Goal: Find contact information: Find contact information

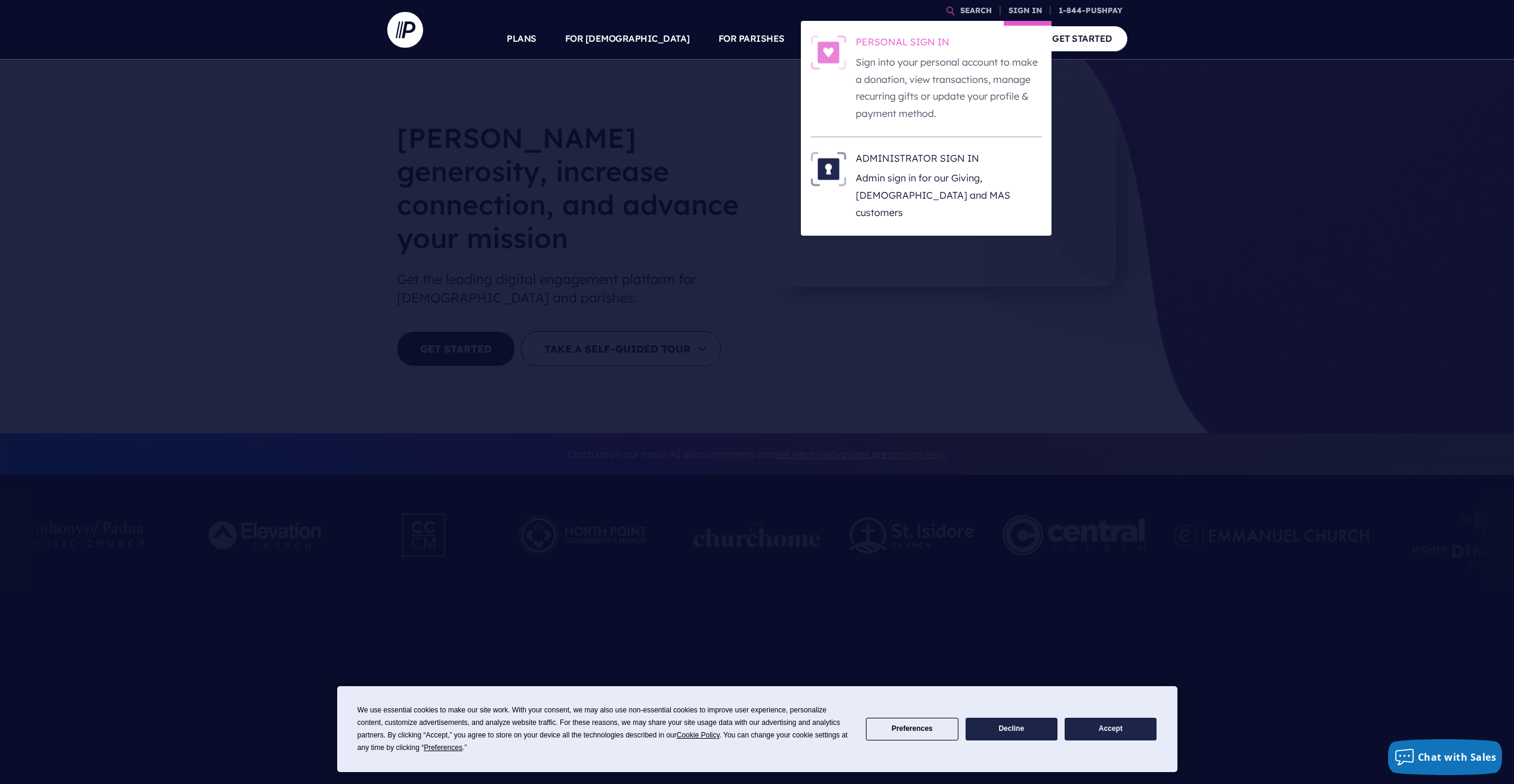
click at [912, 40] on h6 "PERSONAL SIGN IN" at bounding box center [949, 44] width 186 height 18
click at [905, 41] on h6 "PERSONAL SIGN IN" at bounding box center [949, 44] width 186 height 18
click at [1011, 10] on link "SIGN IN" at bounding box center [1025, 10] width 43 height 21
click at [882, 38] on h6 "PERSONAL SIGN IN" at bounding box center [949, 44] width 186 height 18
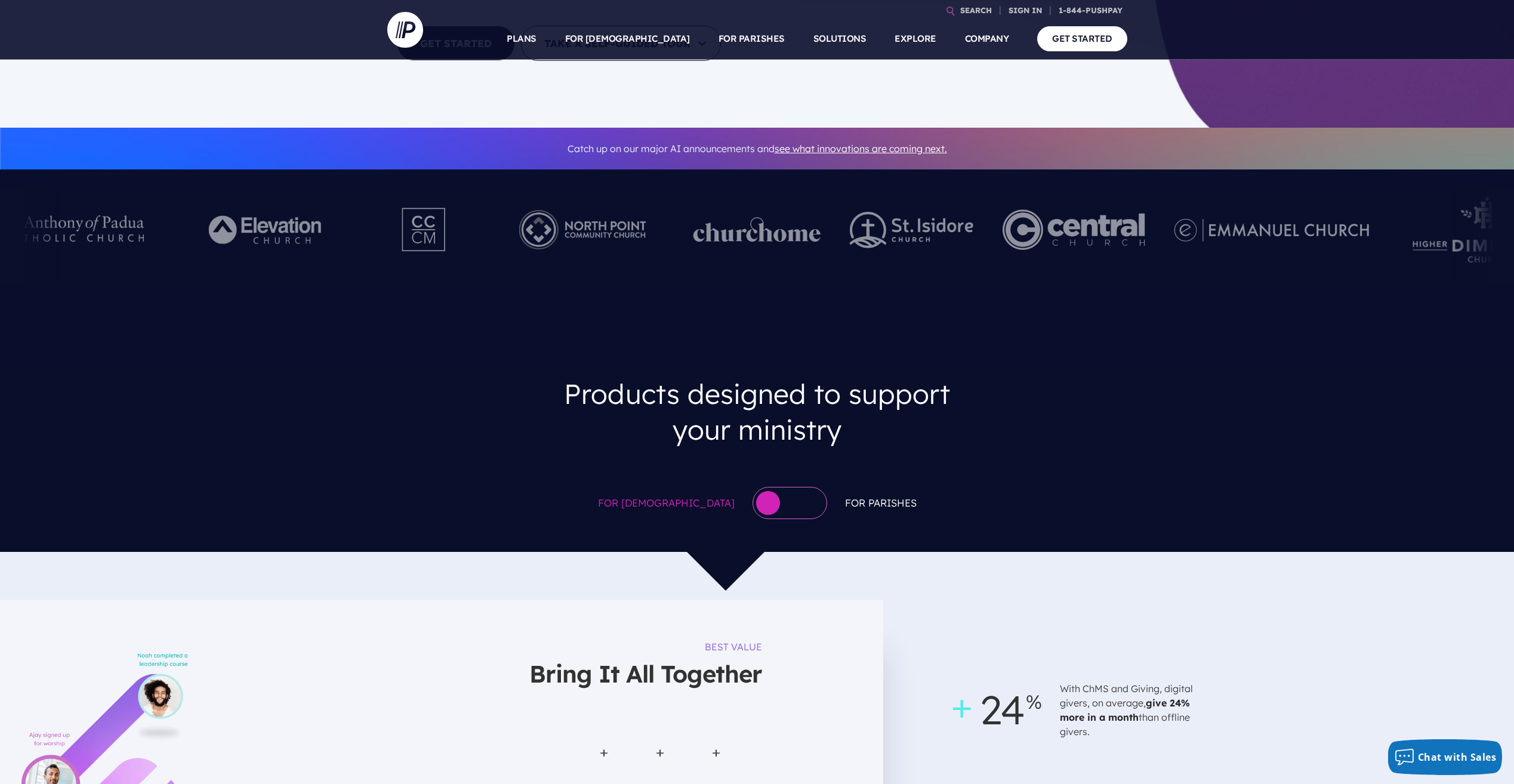
scroll to position [179, 0]
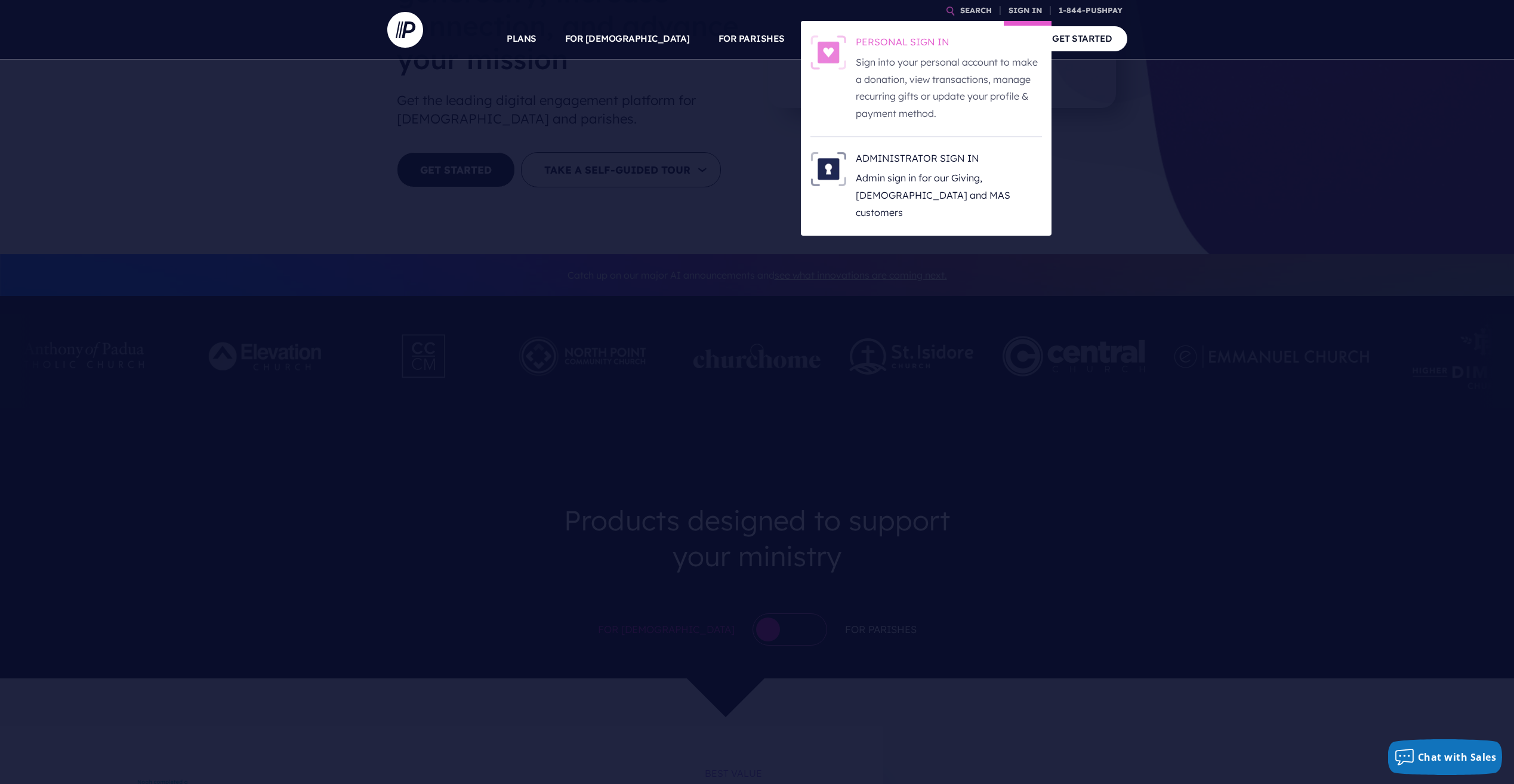
click at [911, 39] on h6 "PERSONAL SIGN IN" at bounding box center [949, 44] width 186 height 18
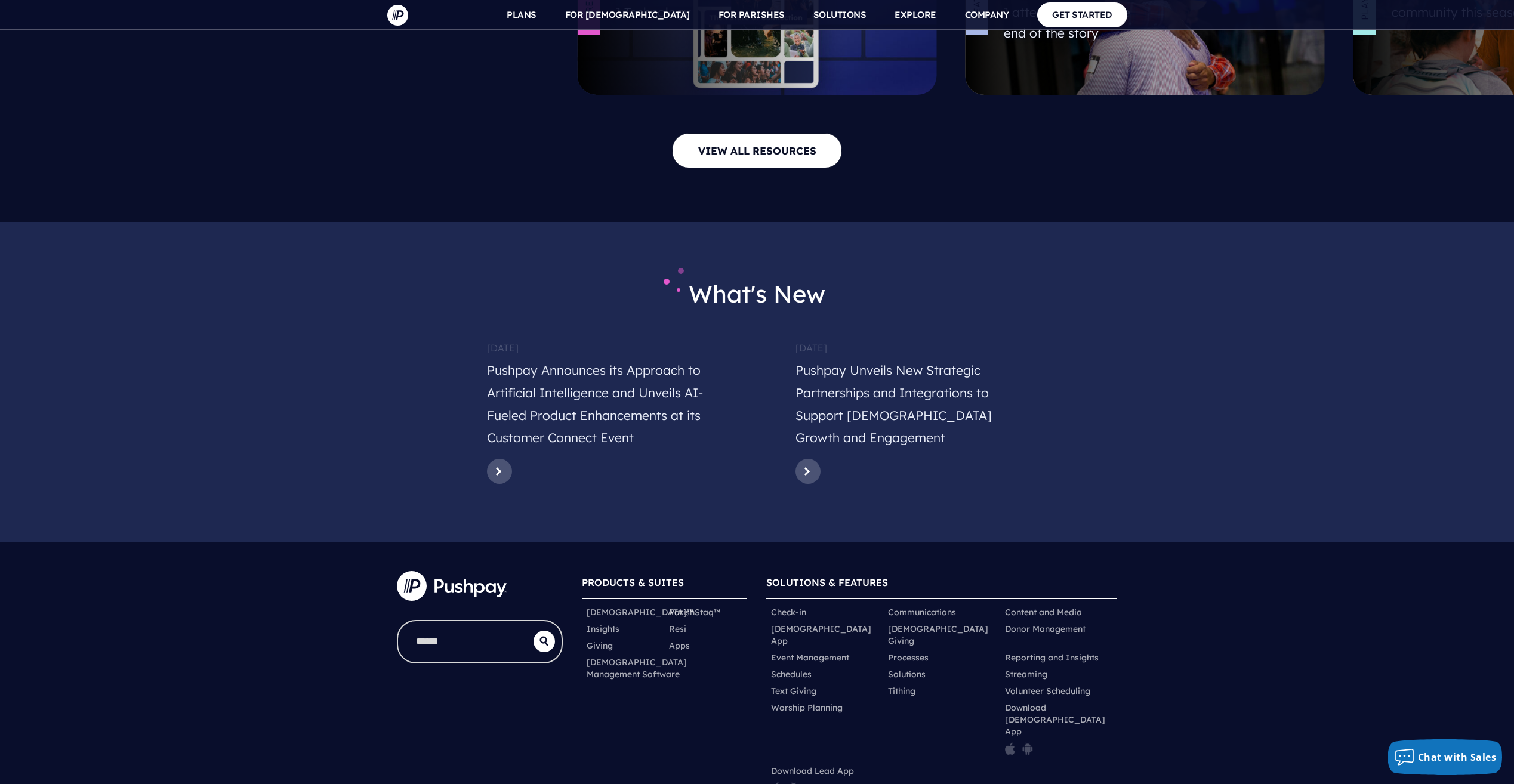
scroll to position [5569, 0]
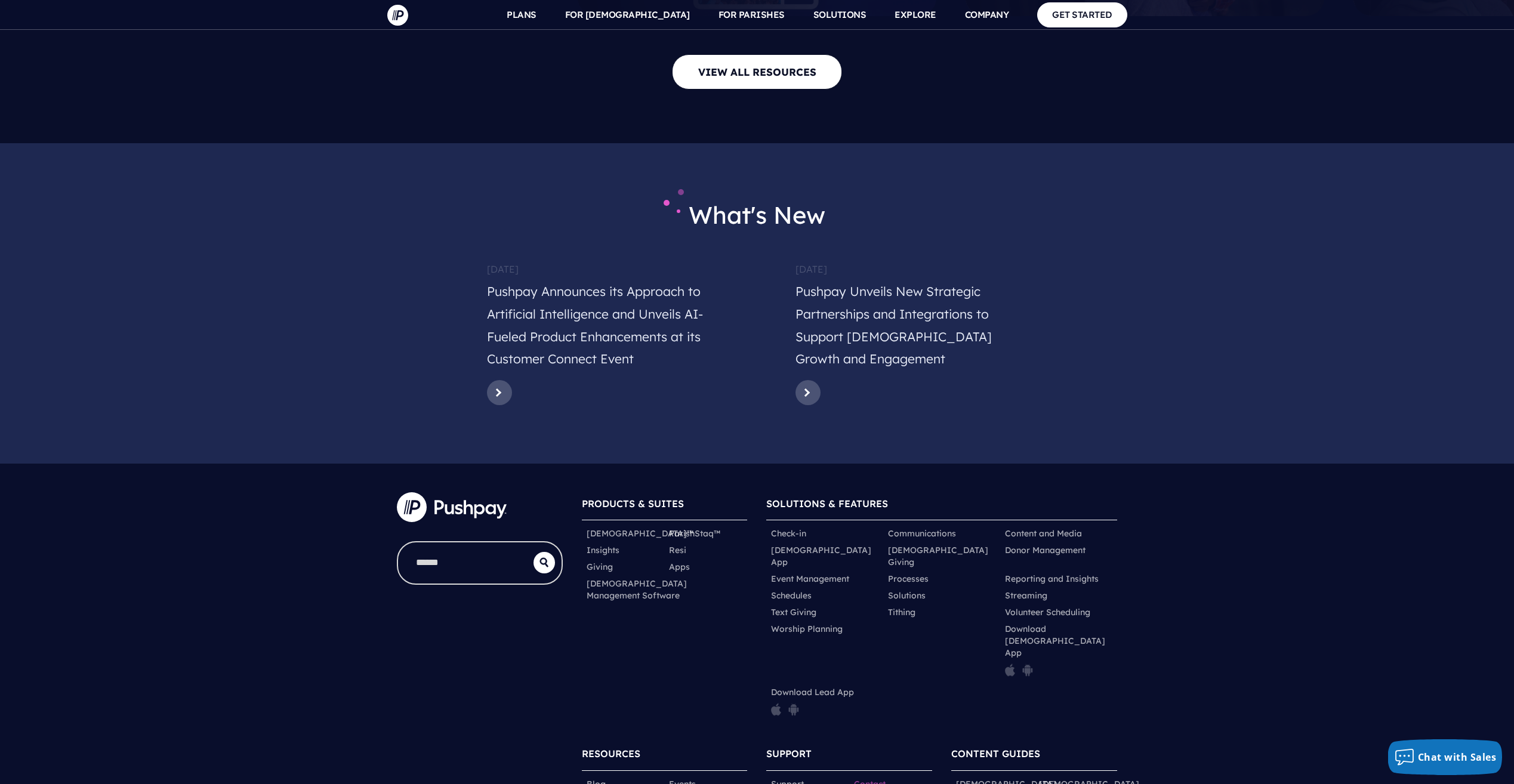
click at [870, 778] on link "Contact" at bounding box center [870, 784] width 31 height 12
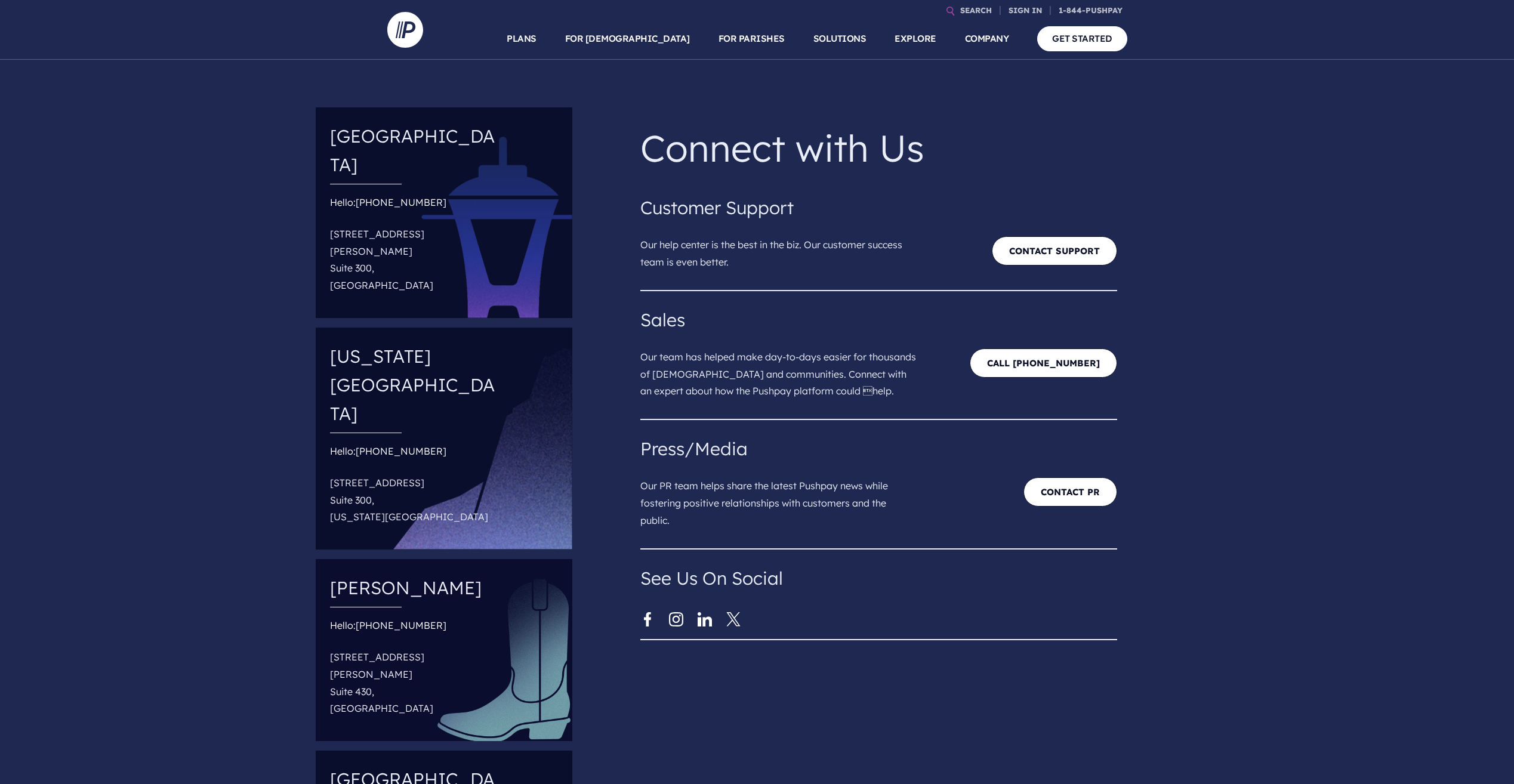
drag, startPoint x: 0, startPoint y: 0, endPoint x: 866, endPoint y: 651, distance: 1083.4
click at [869, 650] on div "Connect with Us Customer Support Our help center is the best in the biz. Our cu…" at bounding box center [1072, 543] width 883 height 890
click at [1045, 254] on link "Contact Support" at bounding box center [1055, 251] width 126 height 30
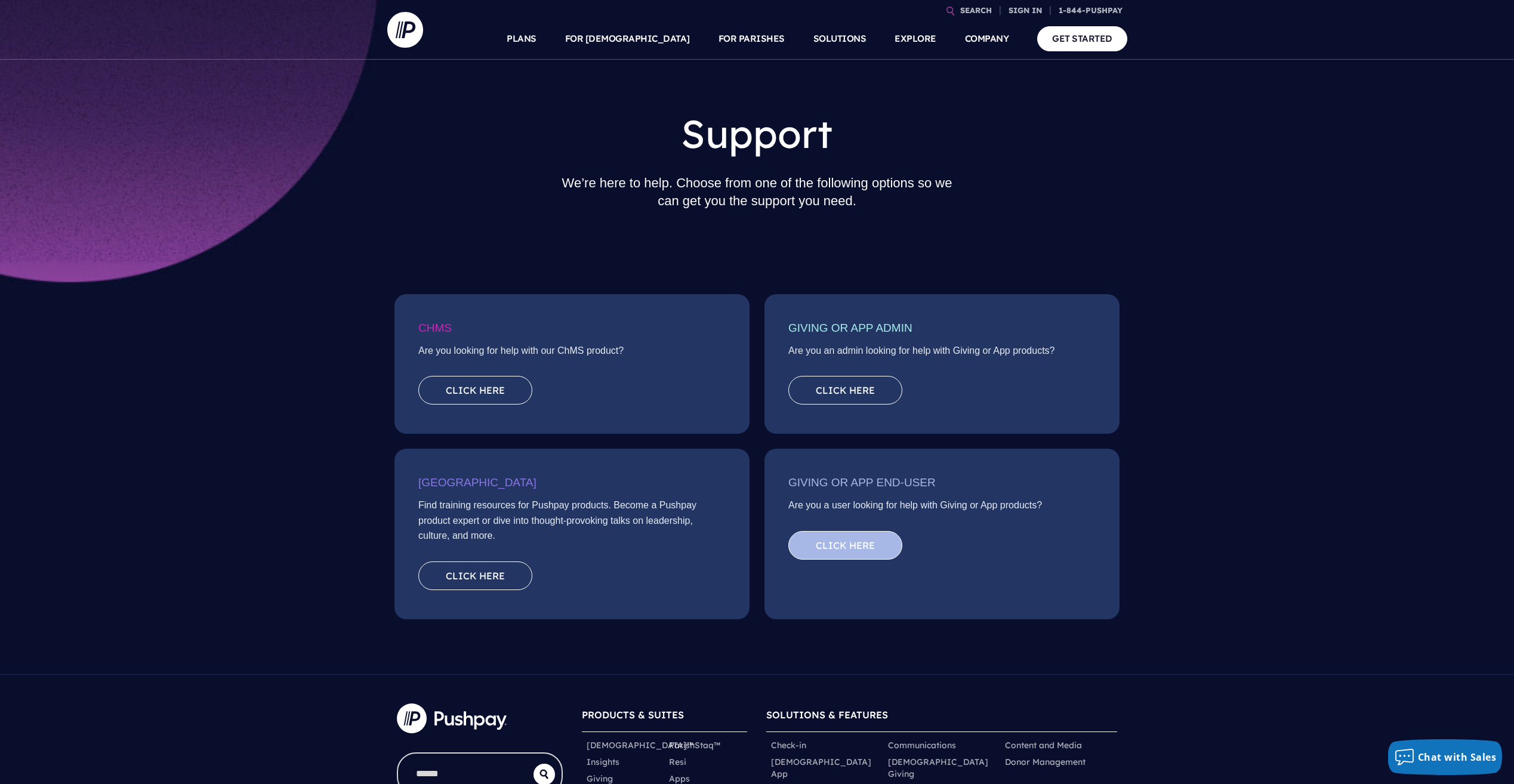
click at [854, 546] on link "Click here" at bounding box center [845, 545] width 114 height 29
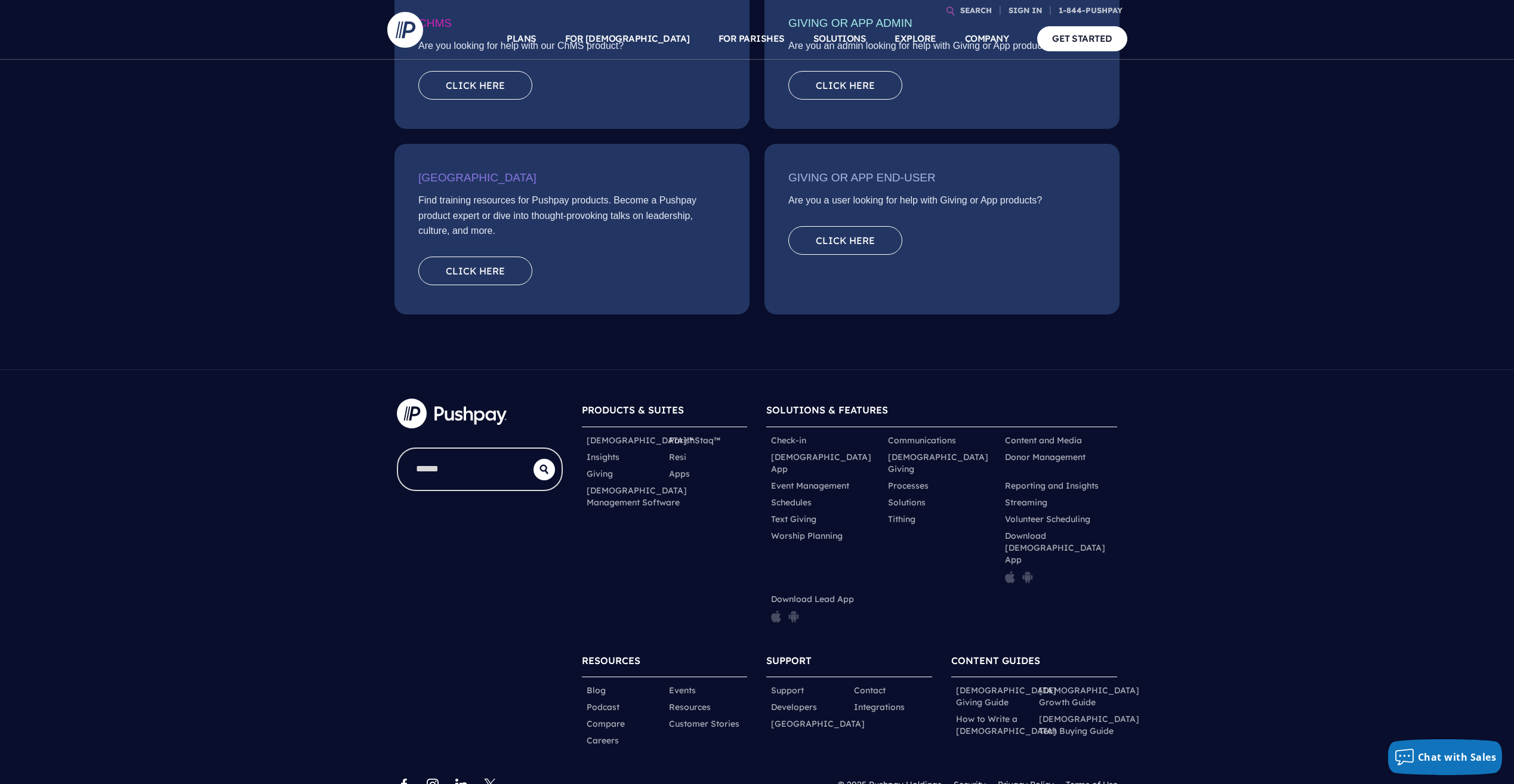
scroll to position [308, 0]
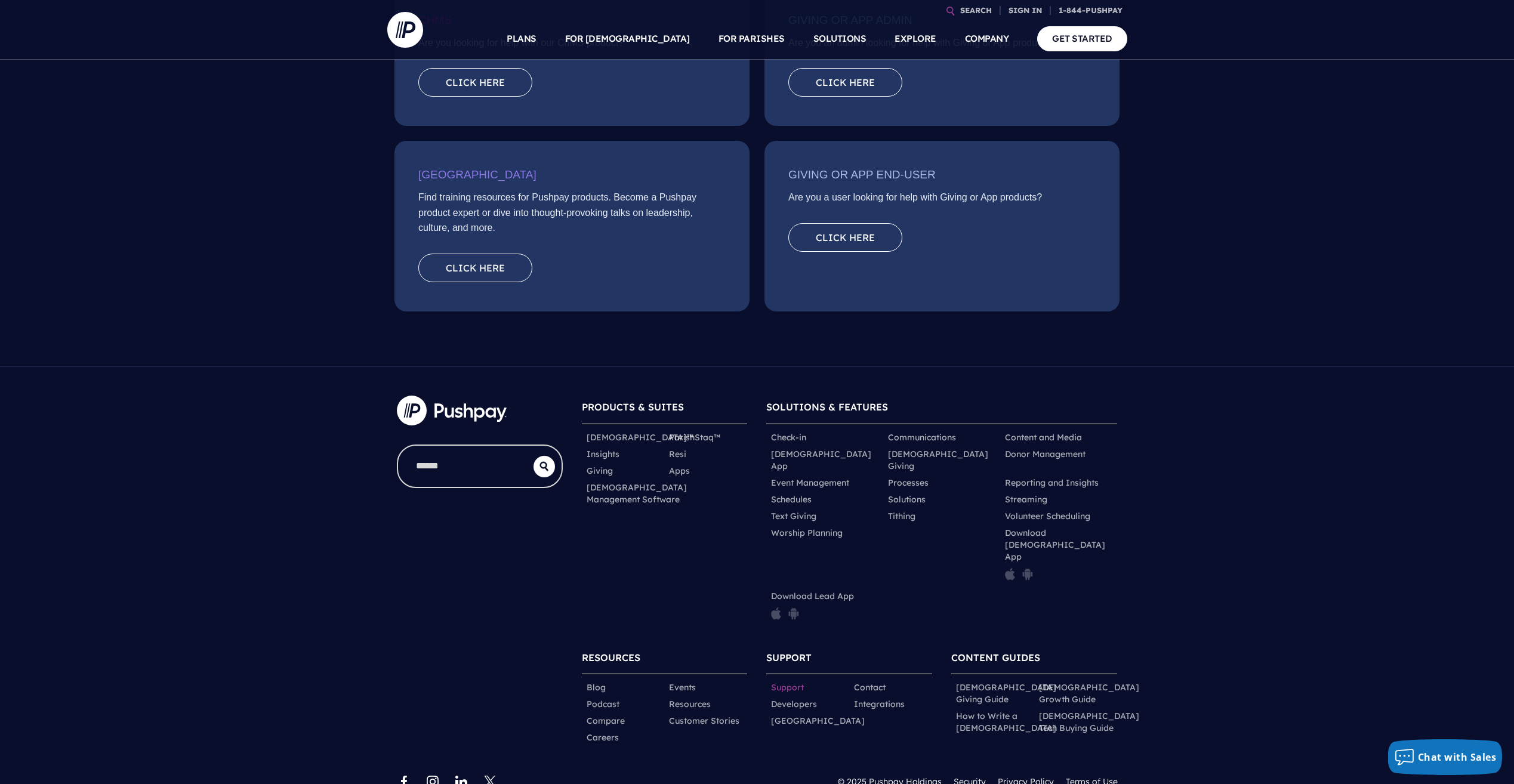
click at [795, 681] on link "Support" at bounding box center [787, 687] width 33 height 12
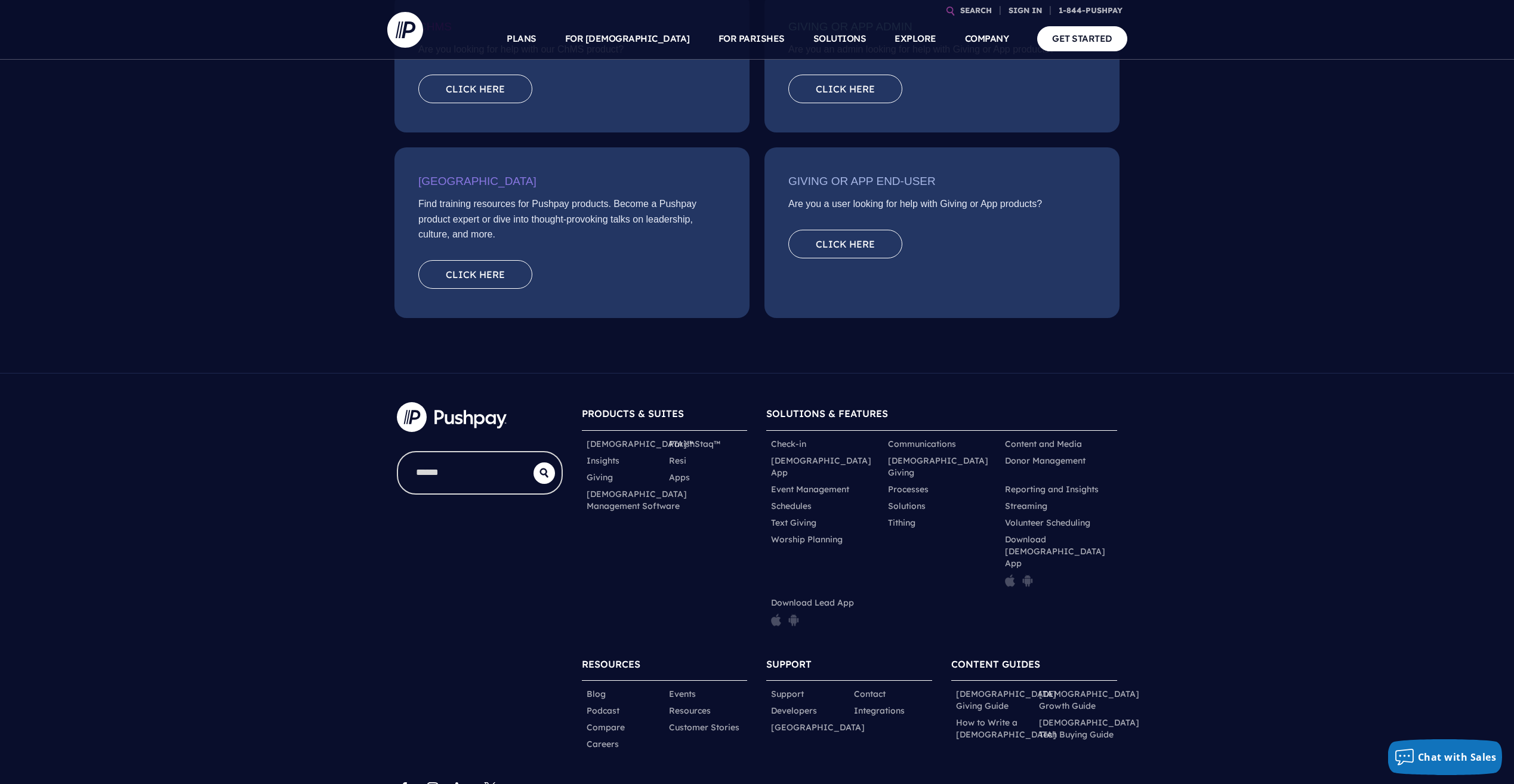
scroll to position [308, 0]
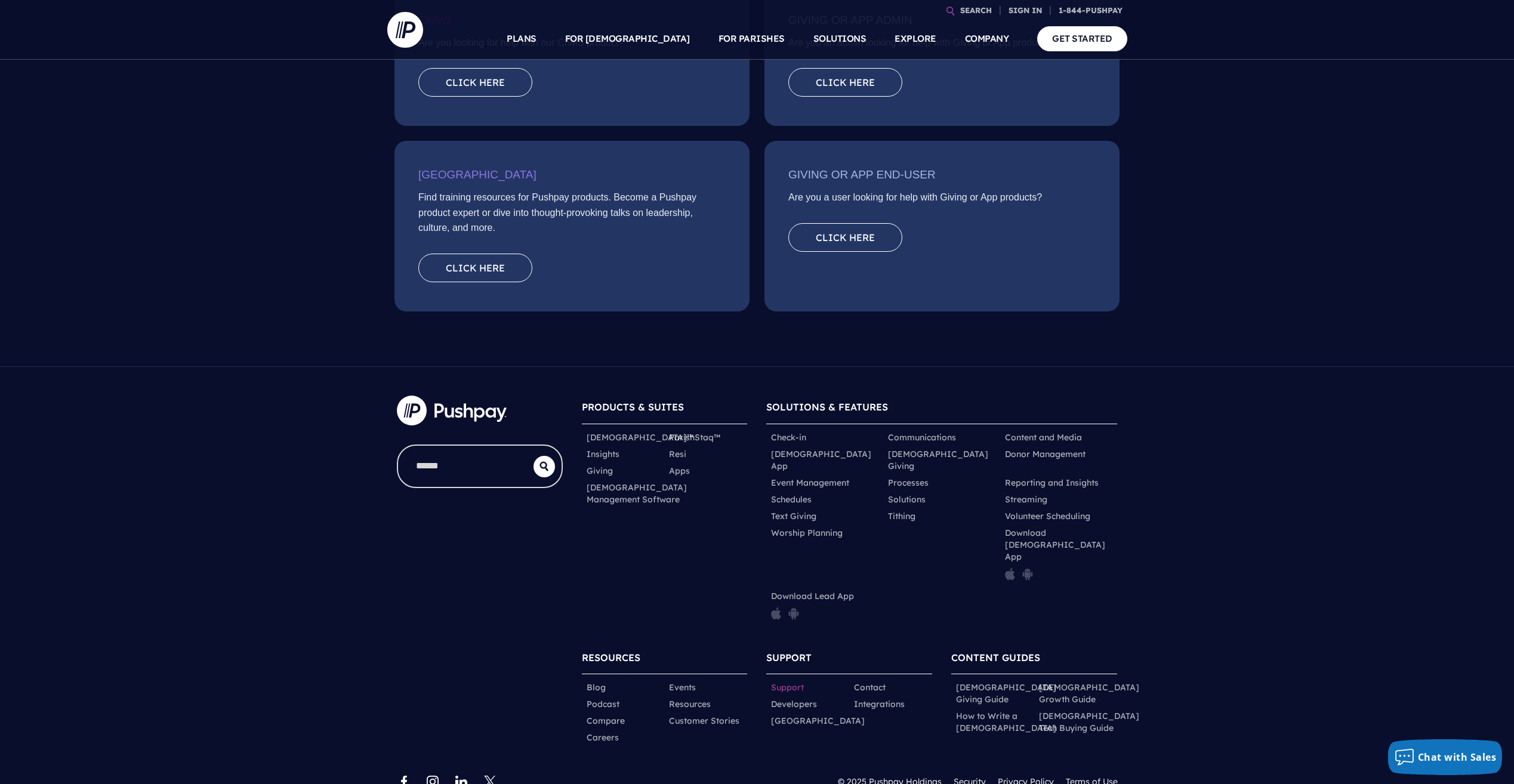
click at [779, 681] on link "Support" at bounding box center [787, 687] width 33 height 12
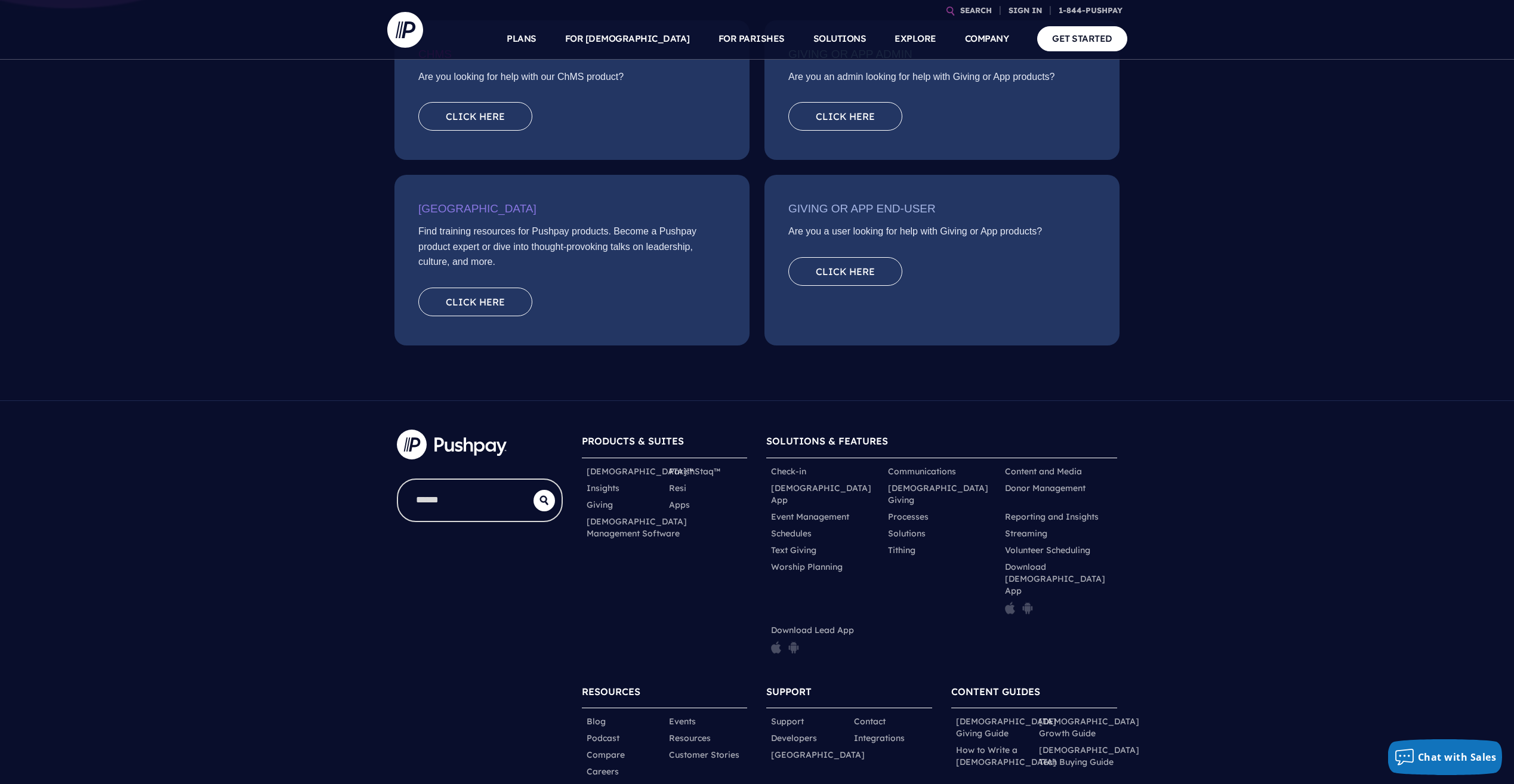
scroll to position [308, 0]
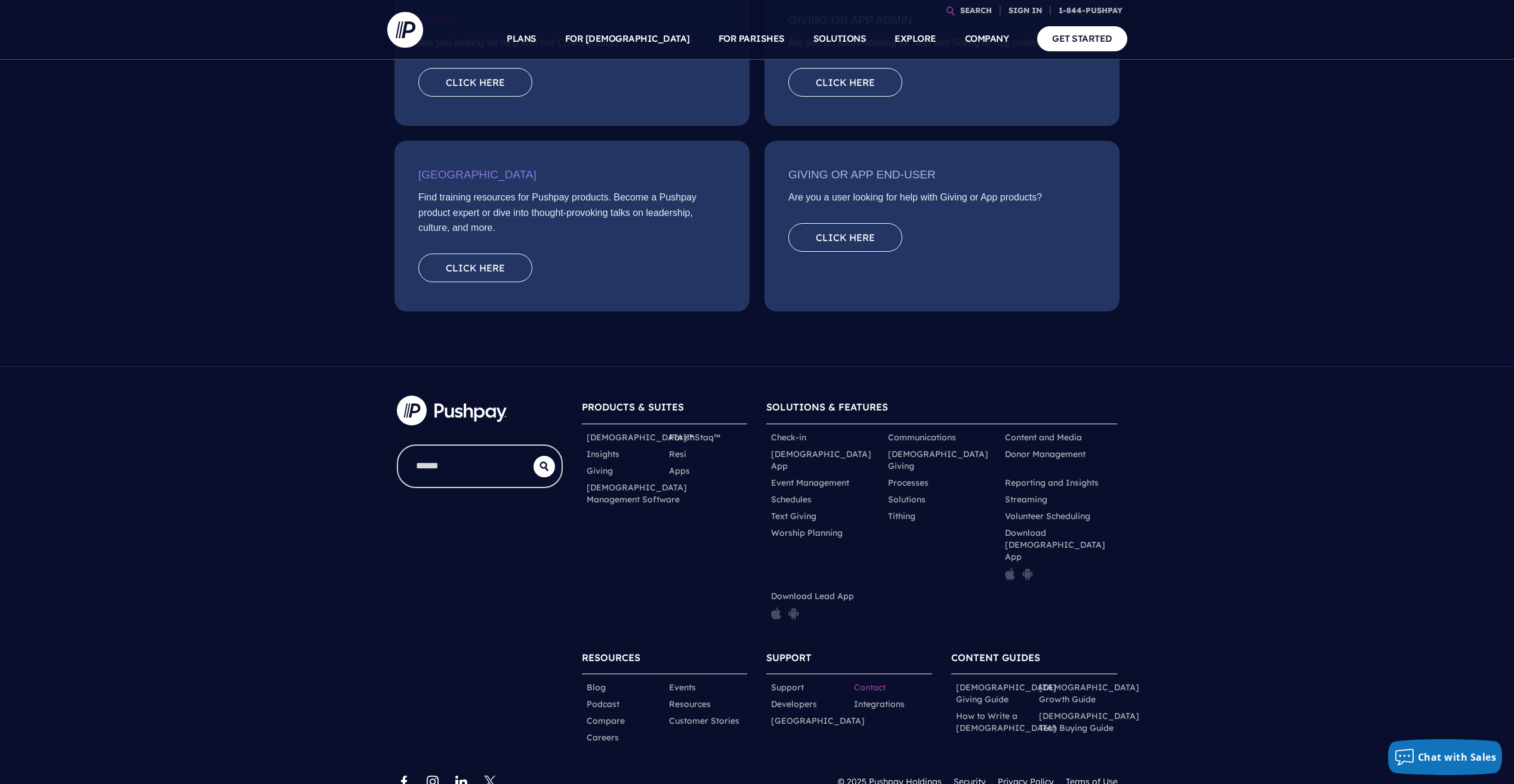
click at [868, 681] on link "Contact" at bounding box center [870, 687] width 31 height 12
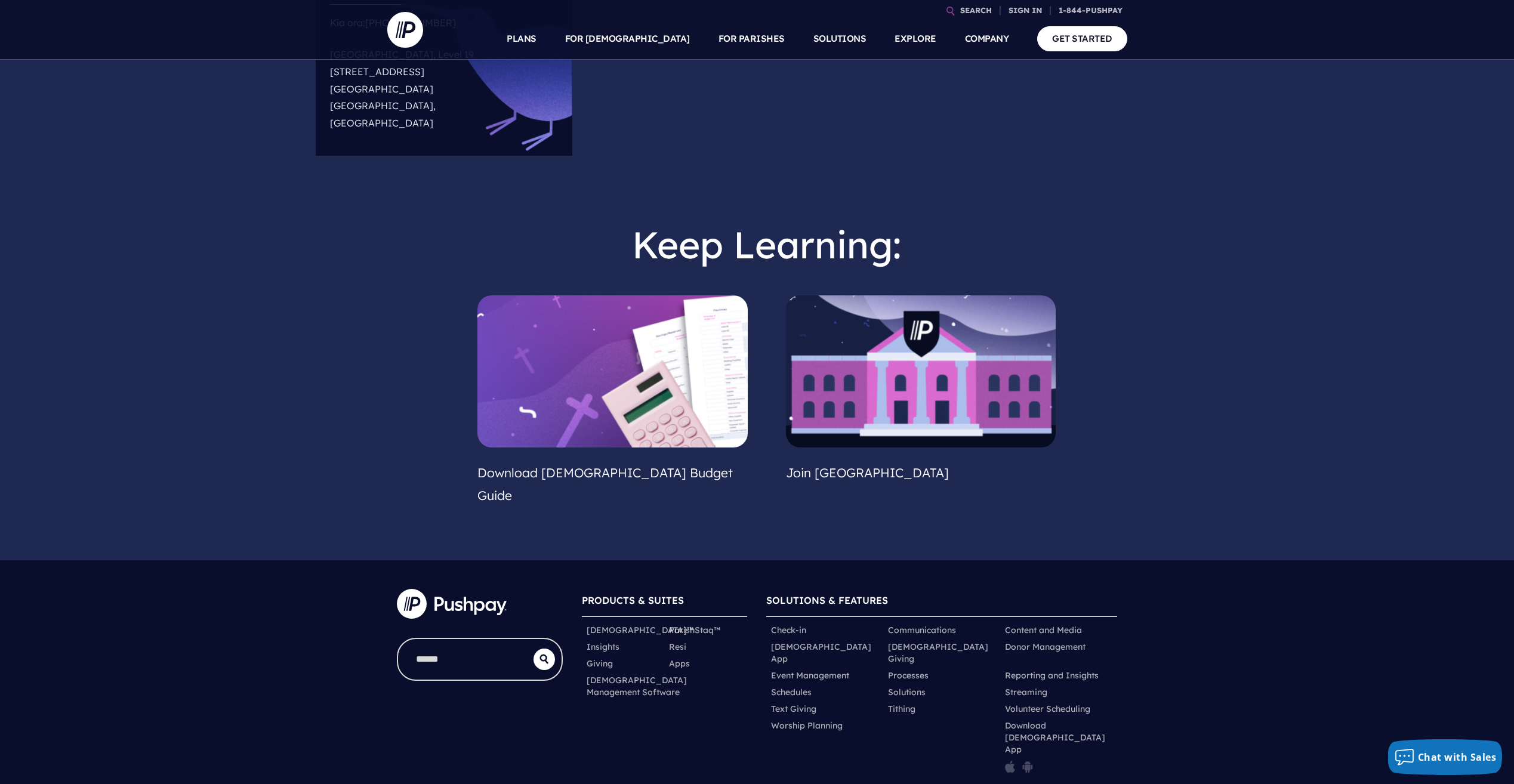
scroll to position [827, 0]
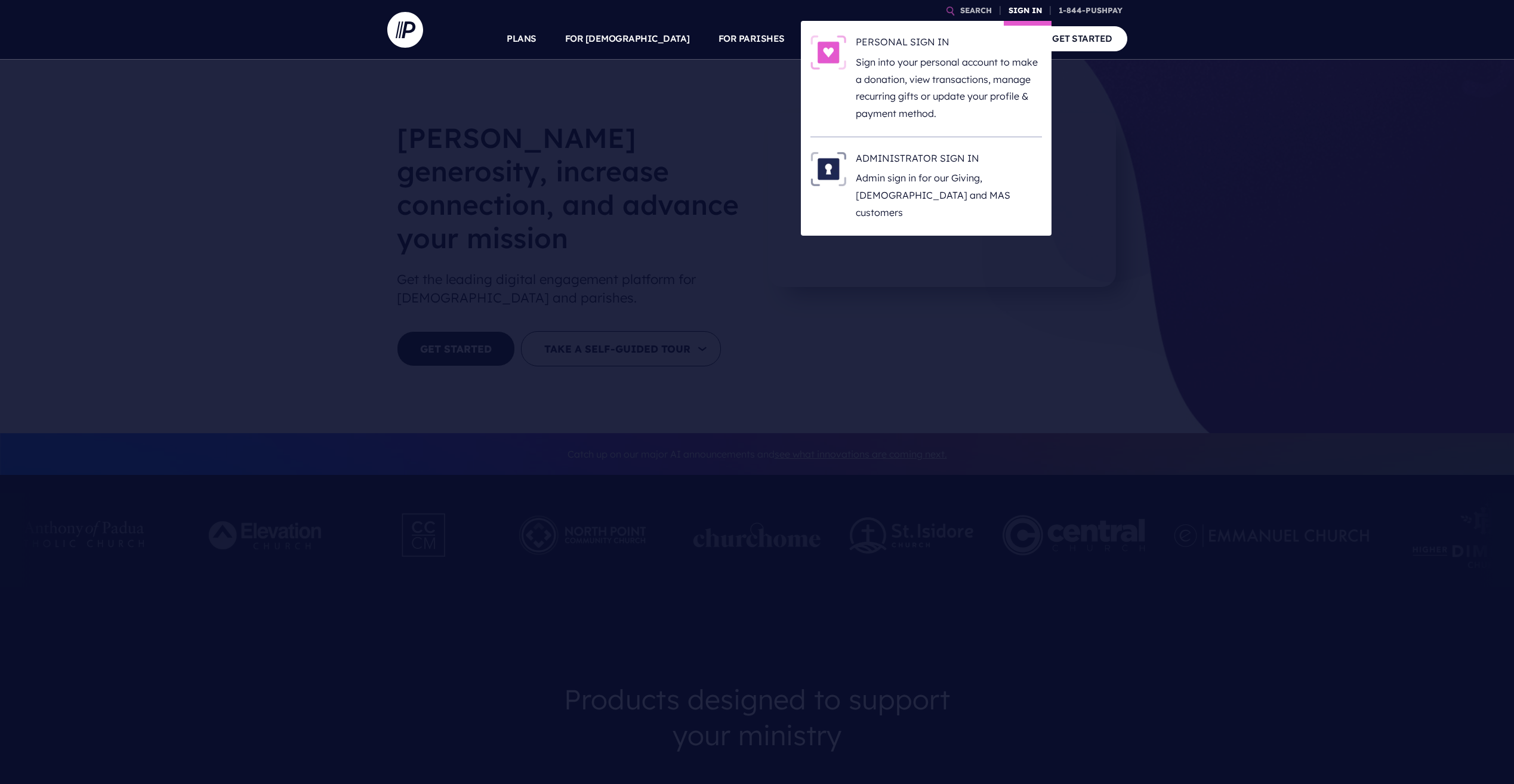
click at [1027, 14] on link "SIGN IN" at bounding box center [1025, 10] width 43 height 21
click at [912, 44] on h6 "PERSONAL SIGN IN" at bounding box center [949, 44] width 186 height 18
